Goal: Task Accomplishment & Management: Use online tool/utility

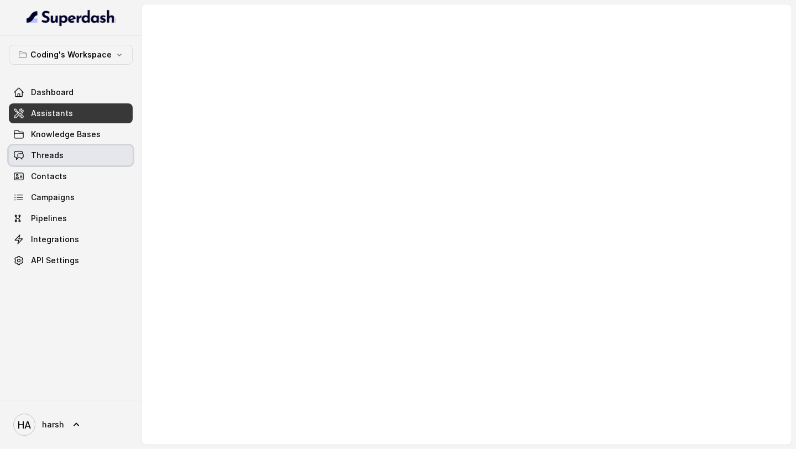
click at [79, 152] on link "Threads" at bounding box center [71, 155] width 124 height 20
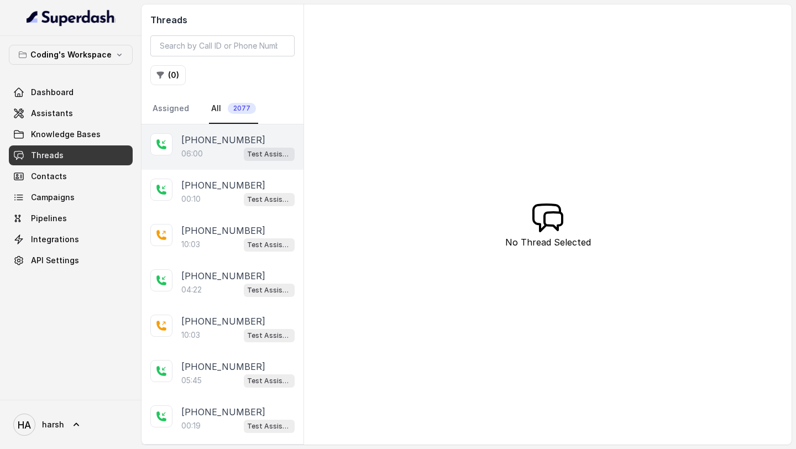
click at [203, 151] on p "06:00" at bounding box center [192, 153] width 22 height 11
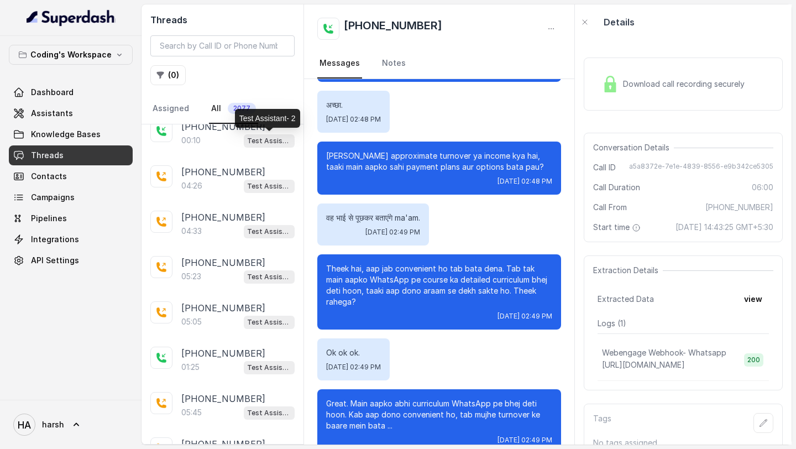
scroll to position [612, 0]
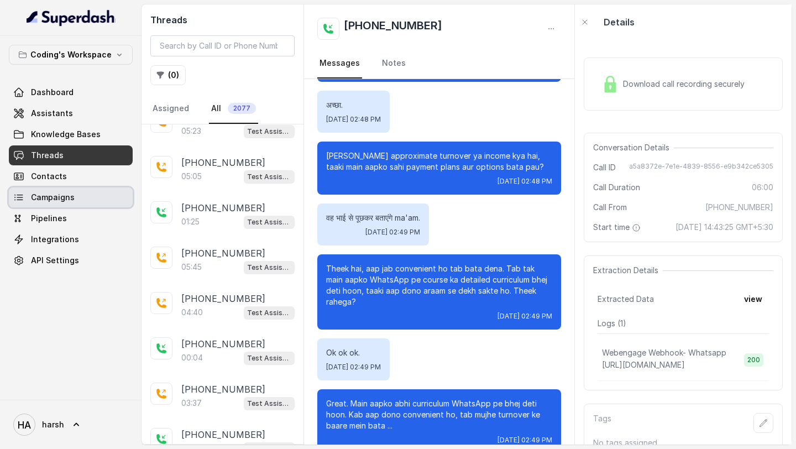
click at [25, 201] on link "Campaigns" at bounding box center [71, 197] width 124 height 20
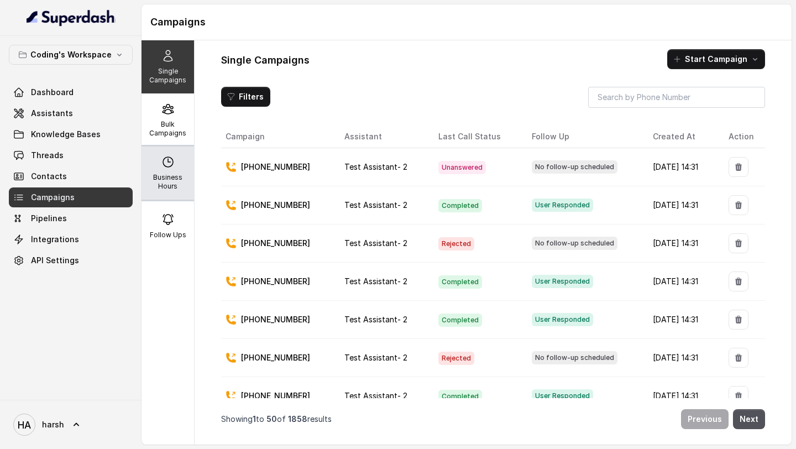
click at [169, 161] on icon at bounding box center [167, 161] width 13 height 13
select select "Asia/Kolkata"
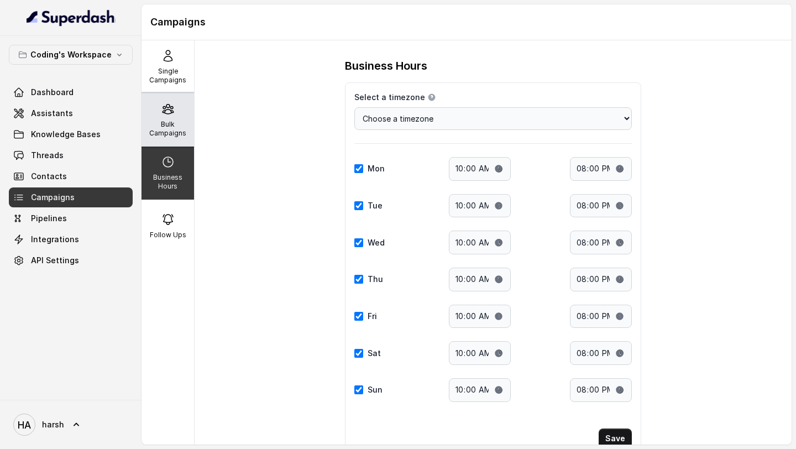
click at [172, 138] on div "Bulk Campaigns" at bounding box center [168, 119] width 53 height 53
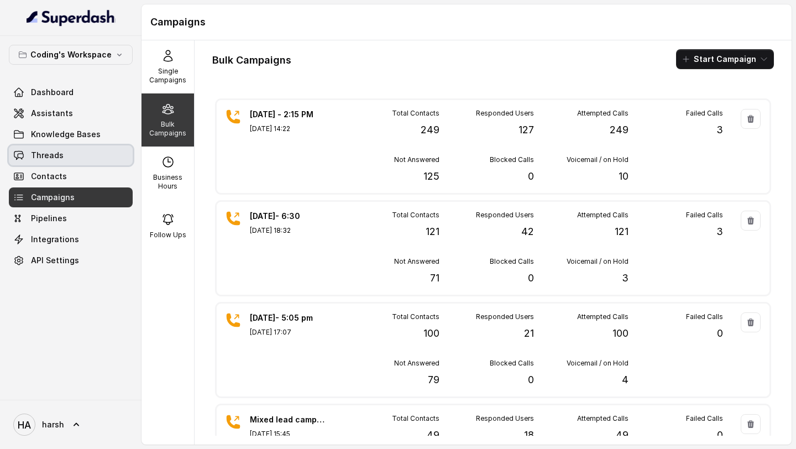
click at [46, 147] on link "Threads" at bounding box center [71, 155] width 124 height 20
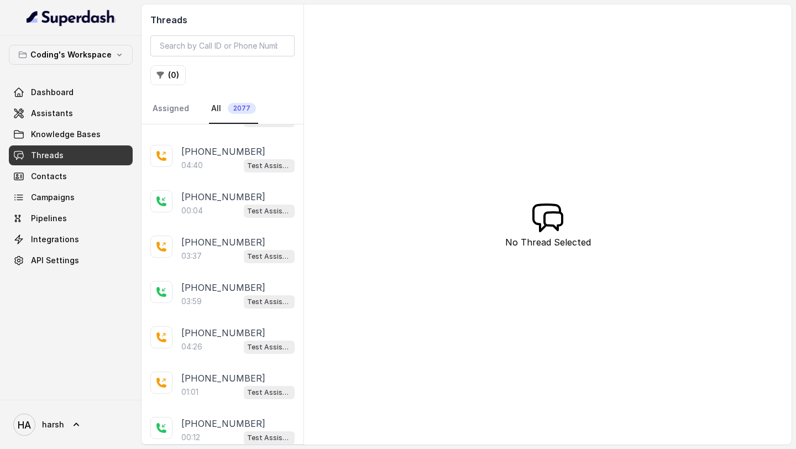
scroll to position [970, 0]
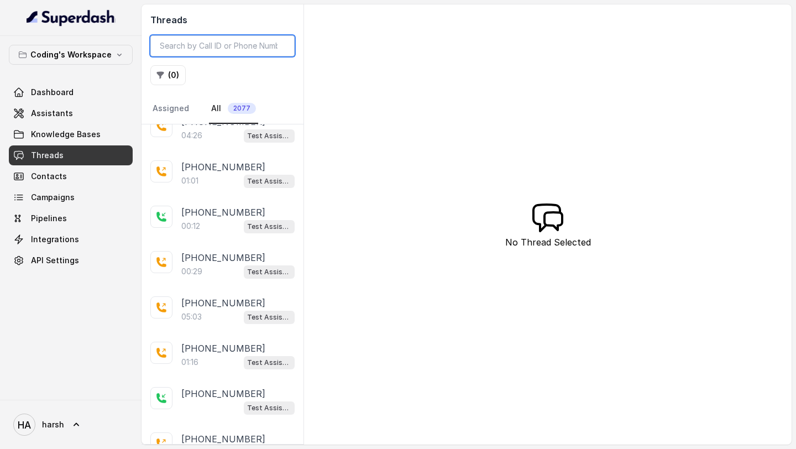
click at [216, 45] on input "search" at bounding box center [222, 45] width 144 height 21
paste input "9345825013"
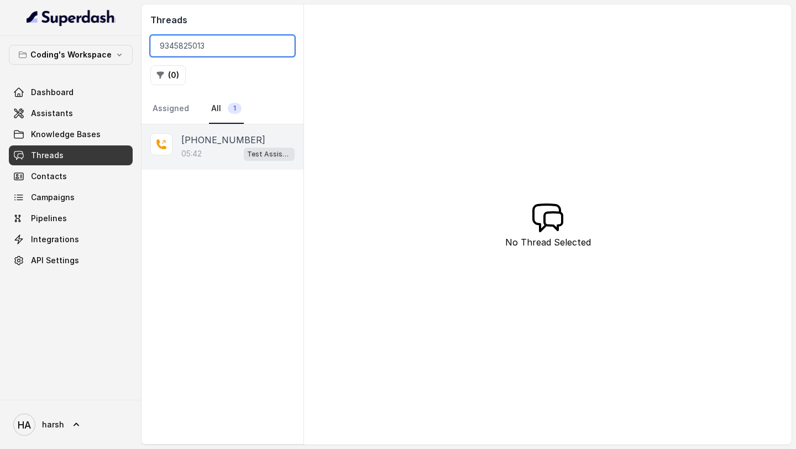
type input "9345825013"
click at [205, 155] on div "05:42 Test Assistant- 2" at bounding box center [237, 154] width 113 height 14
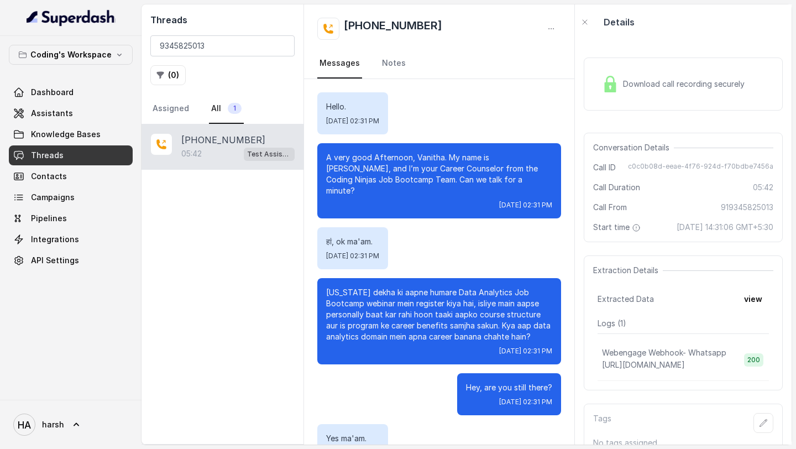
scroll to position [2129, 0]
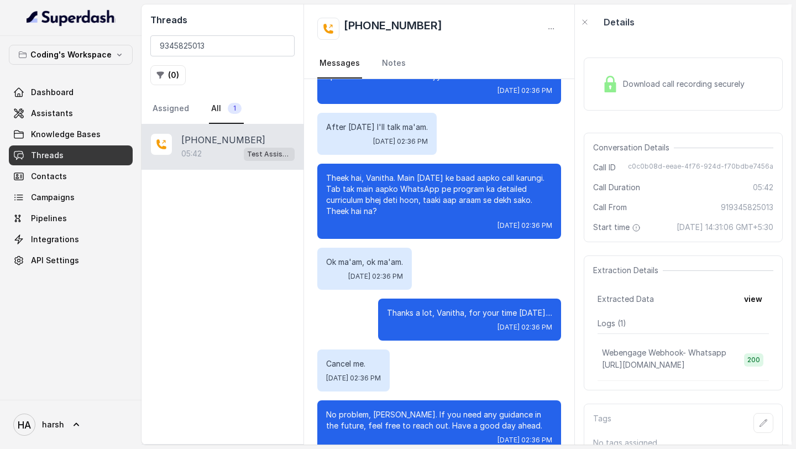
click at [694, 61] on div "Download call recording securely" at bounding box center [683, 83] width 199 height 53
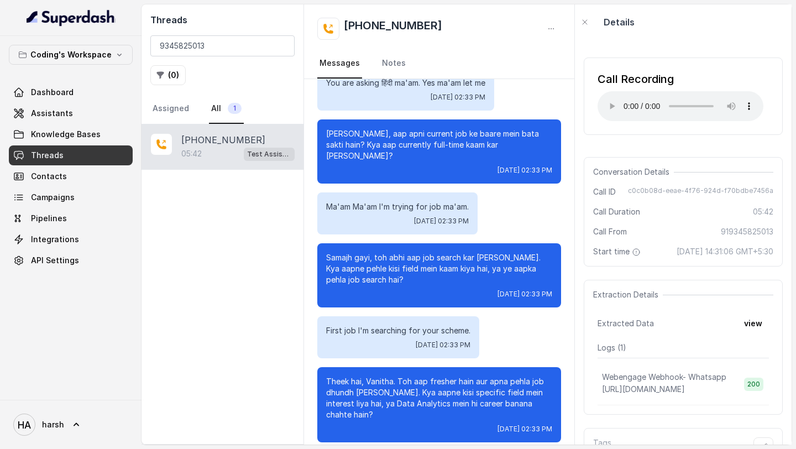
scroll to position [1004, 0]
